Goal: Task Accomplishment & Management: Complete application form

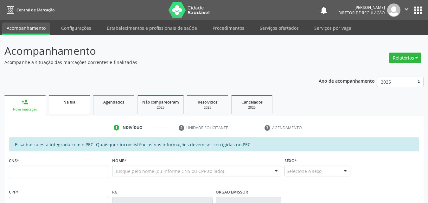
scroll to position [158, 0]
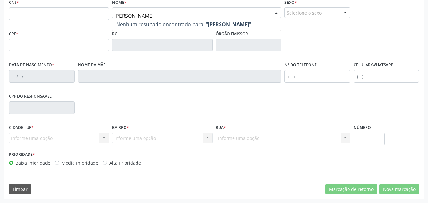
type input "[PERSON_NAME]"
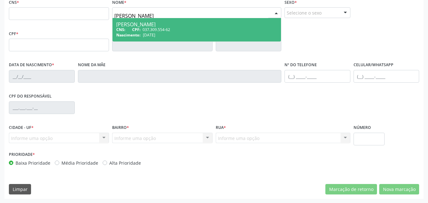
click at [154, 26] on div "[PERSON_NAME]" at bounding box center [196, 24] width 161 height 5
type input "037.309.554-62"
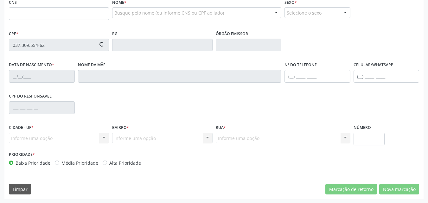
type input "[DATE]"
type input "[PERSON_NAME]"
type input "[PHONE_NUMBER]"
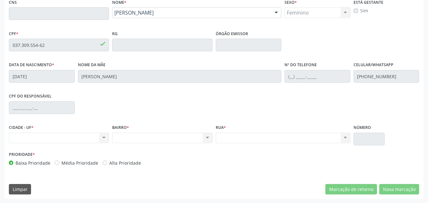
scroll to position [95, 0]
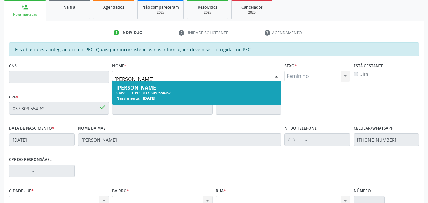
type input "[PERSON_NAME]"
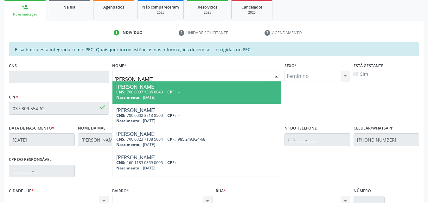
scroll to position [190, 0]
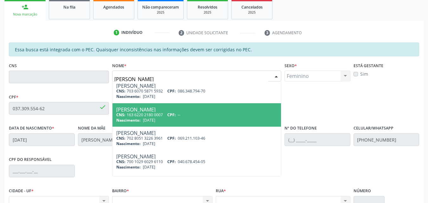
click at [144, 105] on span "[PERSON_NAME] CNS: 163 6220 2180 0007 CPF: -- Nascimento: [DATE]" at bounding box center [197, 114] width 169 height 23
type input "163 6220 2180 0007"
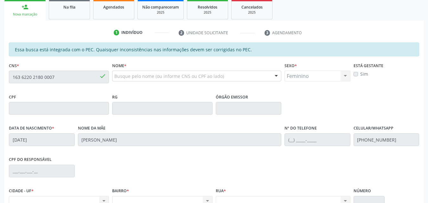
scroll to position [0, 0]
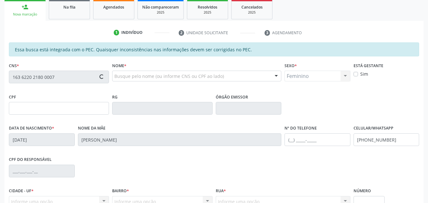
type input "[DATE]"
type input "[PERSON_NAME]"
type input "[PHONE_NUMBER]"
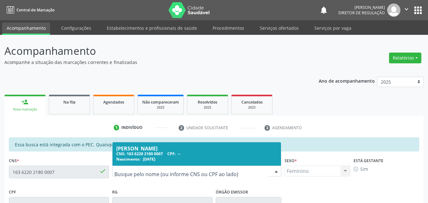
drag, startPoint x: 182, startPoint y: 170, endPoint x: 126, endPoint y: 171, distance: 56.7
type input "[PERSON_NAME]"
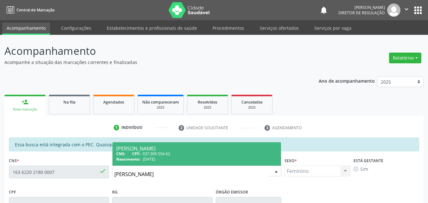
click at [142, 156] on div "CNS: CPF: 037.309.554-62" at bounding box center [196, 153] width 161 height 5
type input "037.309.554-62"
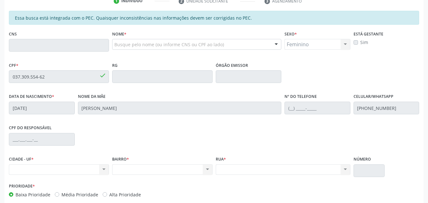
scroll to position [158, 0]
